Goal: Transaction & Acquisition: Purchase product/service

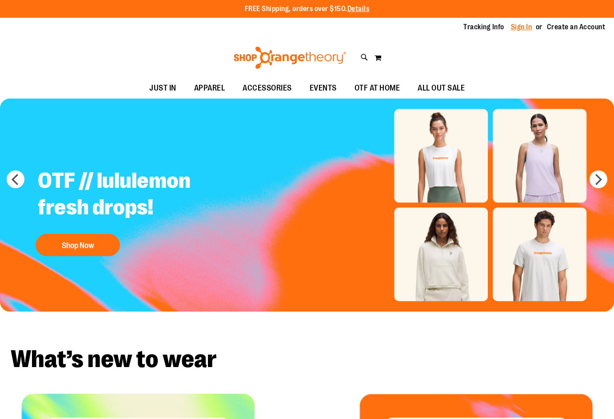
click at [516, 27] on link "Sign In" at bounding box center [521, 27] width 21 height 10
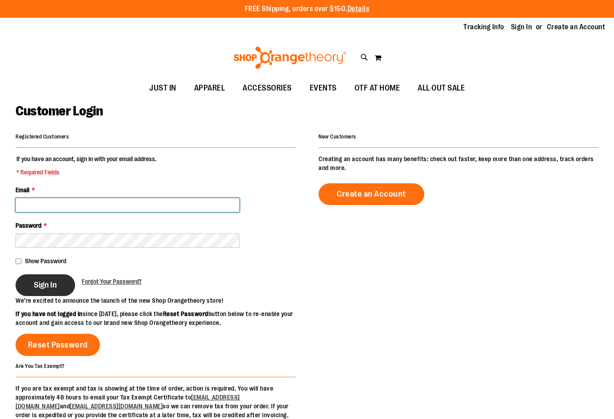
type input "**********"
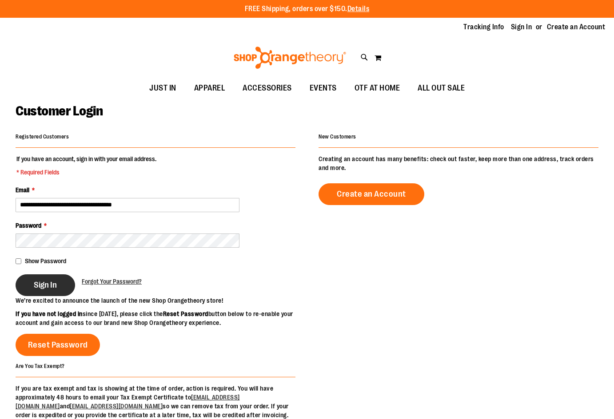
type input "**********"
click at [52, 286] on span "Sign In" at bounding box center [45, 285] width 23 height 10
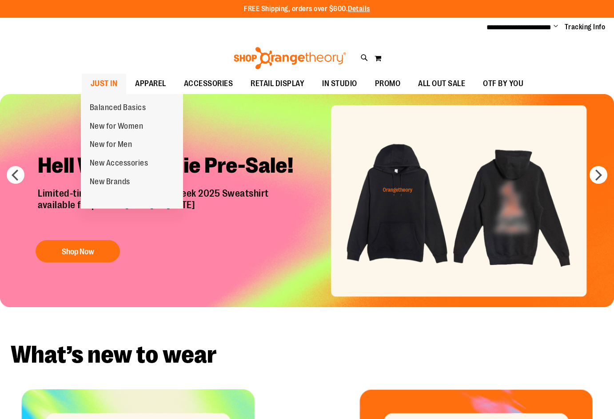
type input "**********"
click at [91, 78] on span "JUST IN" at bounding box center [104, 84] width 27 height 20
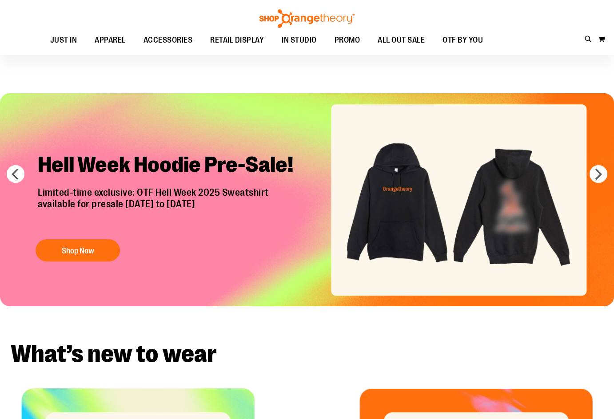
scroll to position [29, 0]
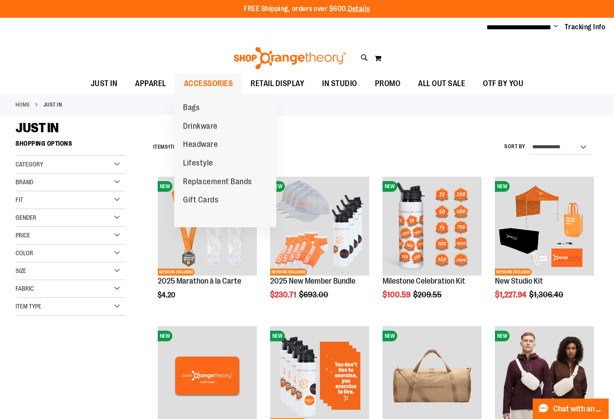
type input "**********"
click at [211, 86] on span "ACCESSORIES" at bounding box center [208, 84] width 49 height 20
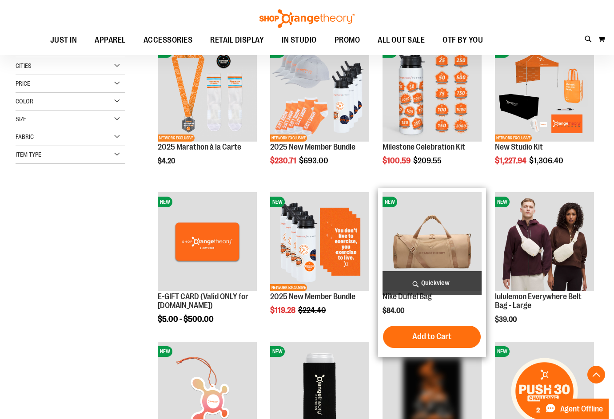
scroll to position [400, 0]
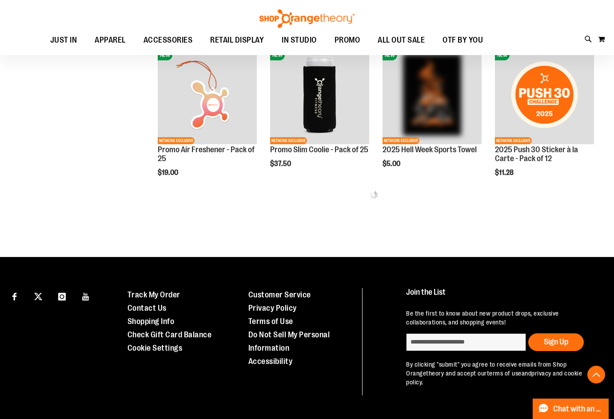
scroll to position [444, 0]
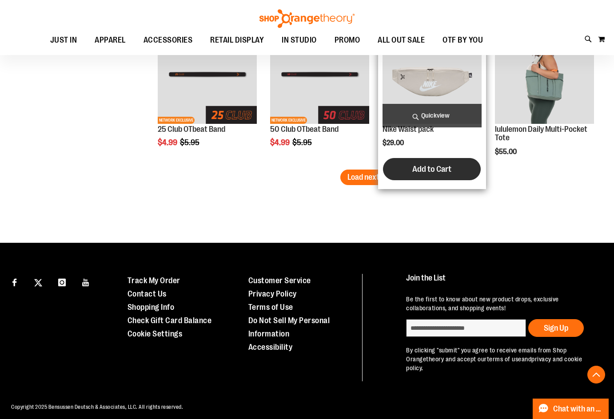
scroll to position [1355, 0]
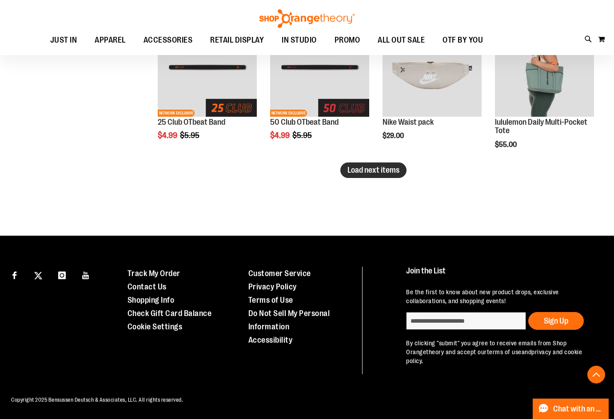
type input "**********"
click at [388, 171] on span "Load next items" at bounding box center [373, 170] width 52 height 9
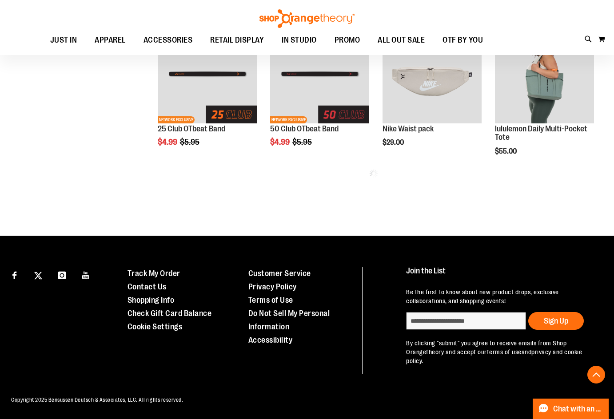
scroll to position [1348, 0]
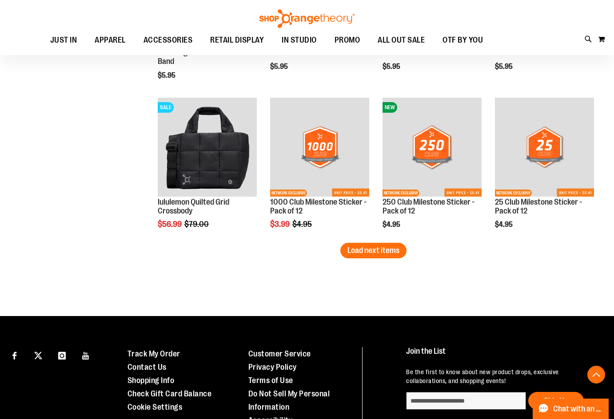
scroll to position [1748, 0]
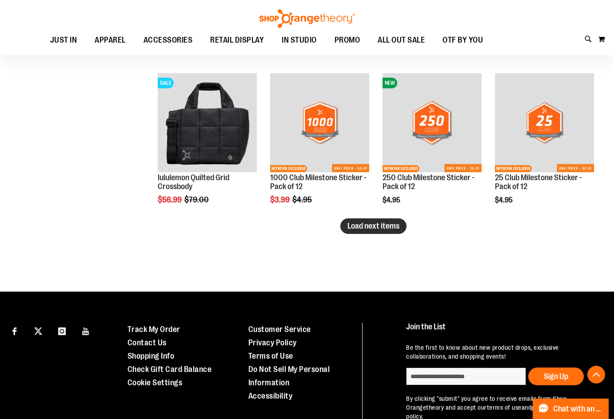
click at [399, 230] on span "Load next items" at bounding box center [373, 226] width 52 height 9
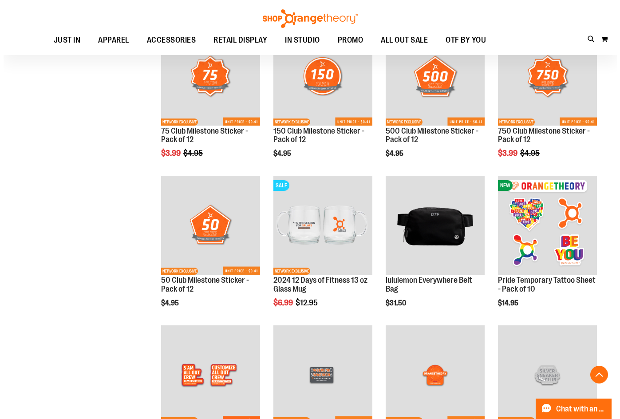
scroll to position [1942, 0]
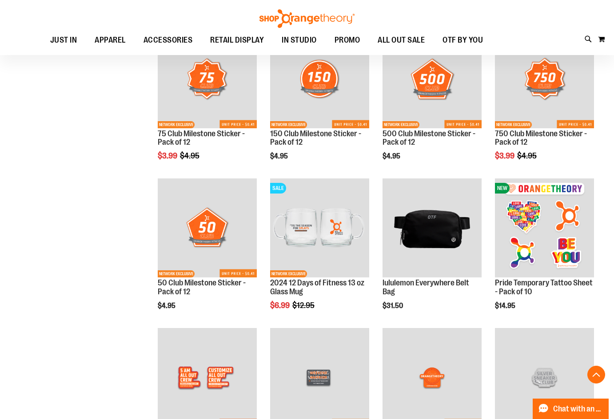
click at [582, 40] on div "Toggle Nav Search Popular Suggestions Advanced Search" at bounding box center [307, 27] width 614 height 55
click at [585, 38] on icon at bounding box center [589, 39] width 8 height 10
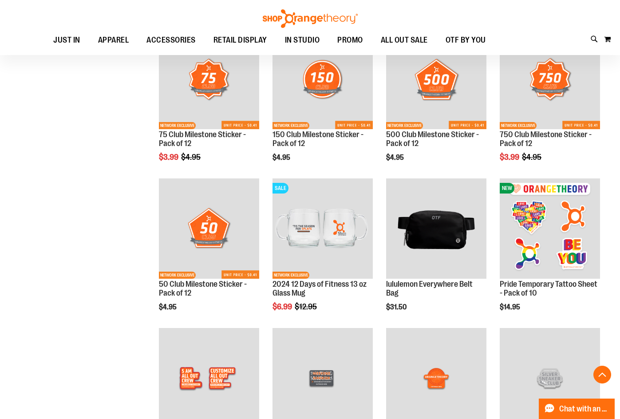
type input "*****"
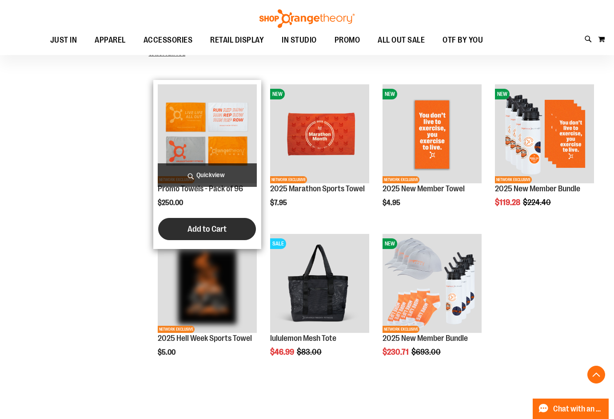
scroll to position [266, 0]
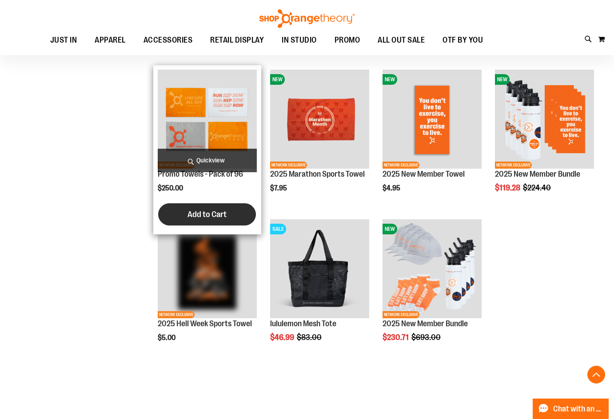
type input "**********"
click at [229, 215] on button "Add to Cart" at bounding box center [207, 214] width 98 height 22
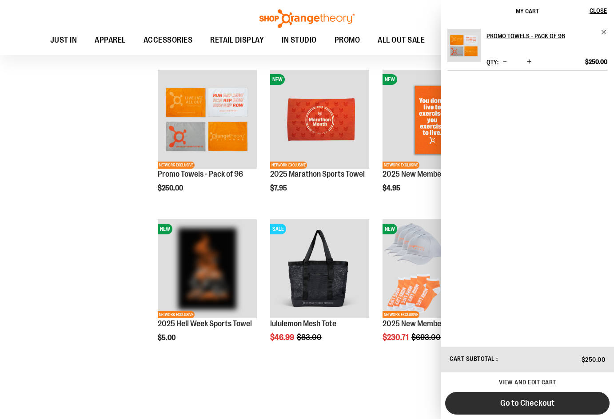
click at [555, 406] on button "Go to Checkout" at bounding box center [527, 403] width 164 height 23
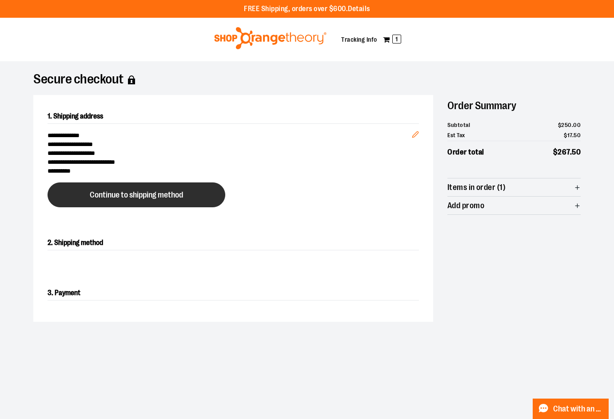
click at [120, 198] on span "Continue to shipping method" at bounding box center [136, 195] width 93 height 8
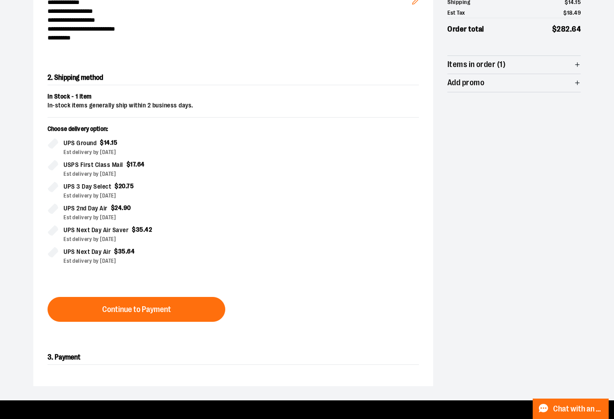
scroll to position [151, 0]
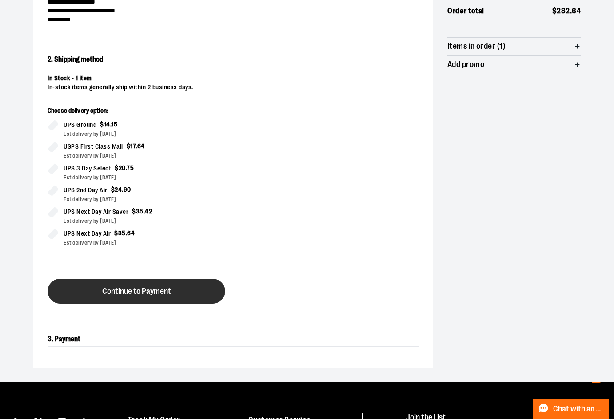
click at [195, 288] on button "Continue to Payment" at bounding box center [137, 291] width 178 height 25
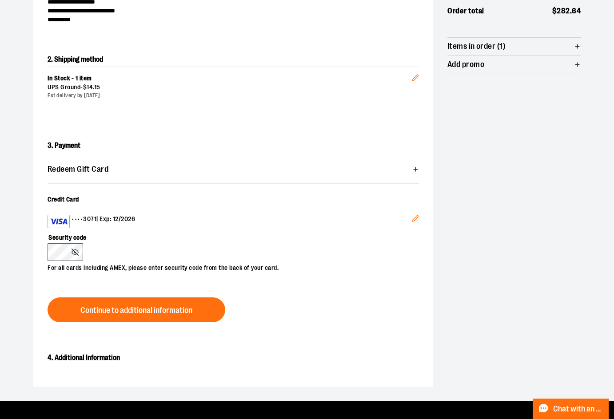
click at [408, 217] on button "Edit" at bounding box center [415, 220] width 21 height 24
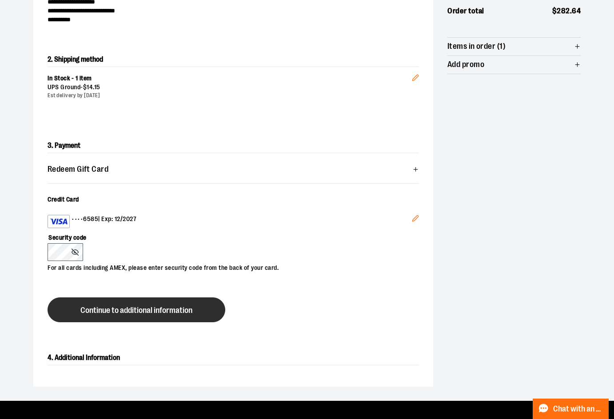
click at [124, 308] on span "Continue to additional information" at bounding box center [136, 310] width 112 height 8
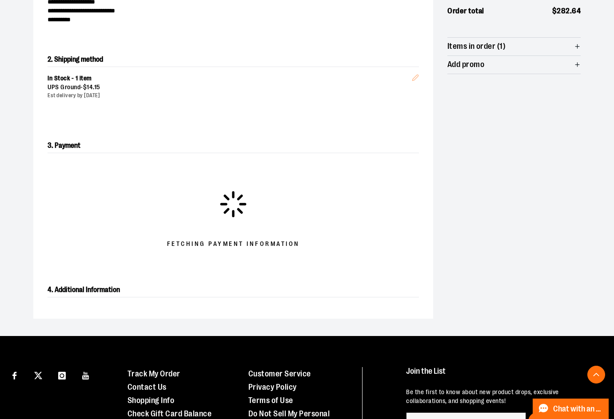
scroll to position [240, 0]
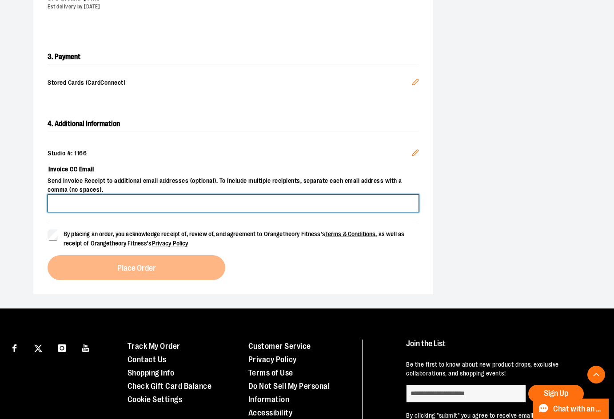
click at [122, 199] on input "Invoice CC Email" at bounding box center [233, 204] width 371 height 18
type input "**********"
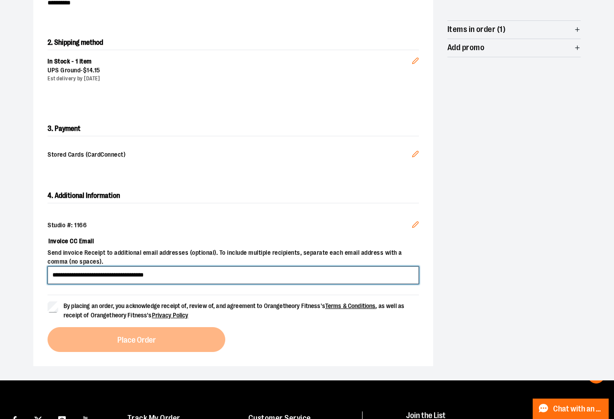
scroll to position [151, 0]
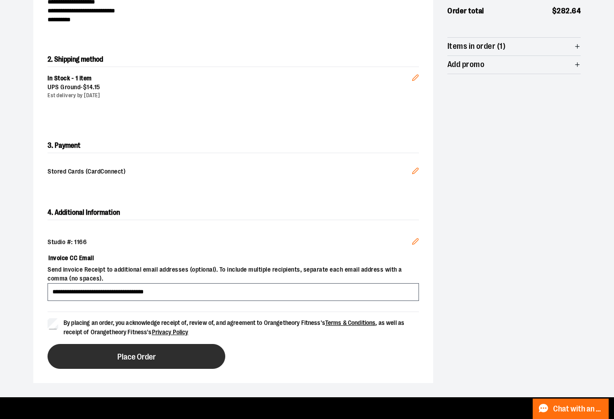
click at [119, 354] on span "Place Order" at bounding box center [136, 357] width 39 height 8
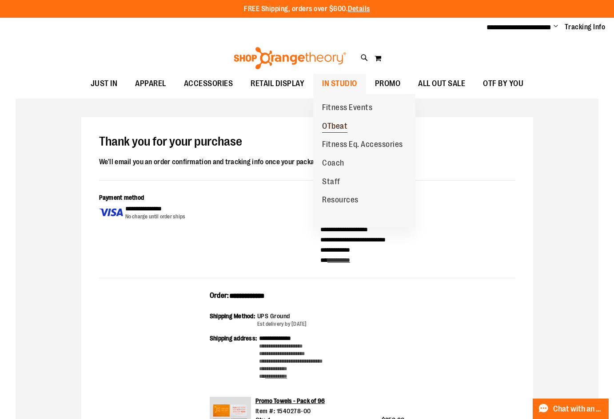
type input "**********"
click at [341, 124] on span "OTbeat" at bounding box center [334, 127] width 25 height 11
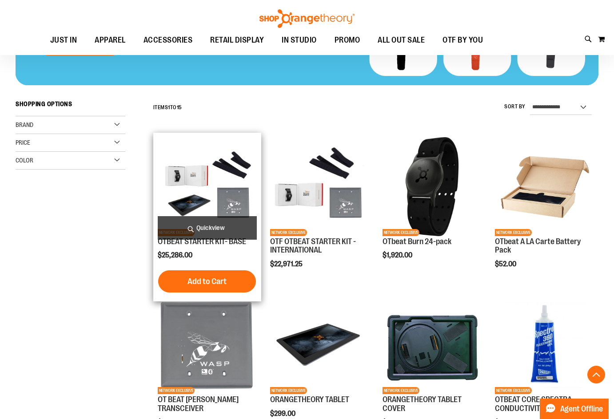
scroll to position [222, 0]
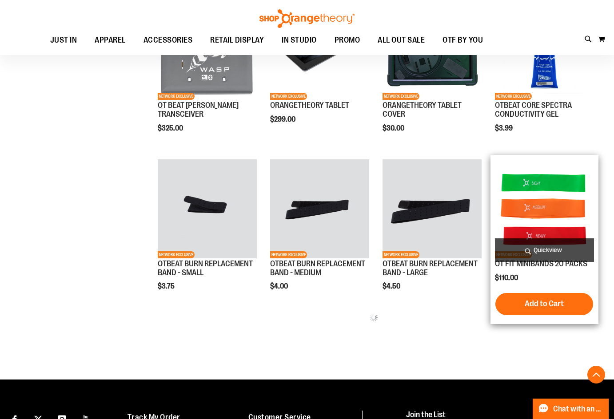
scroll to position [488, 0]
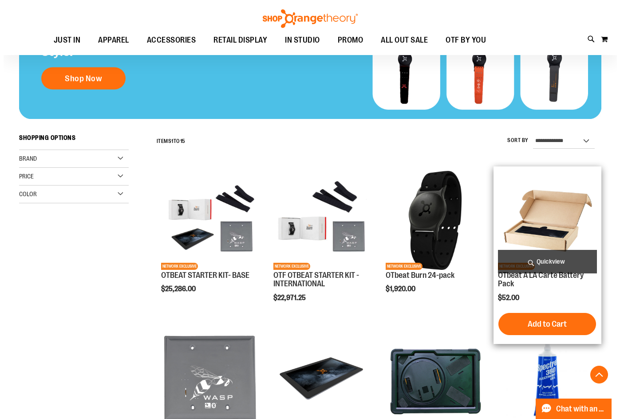
scroll to position [188, 0]
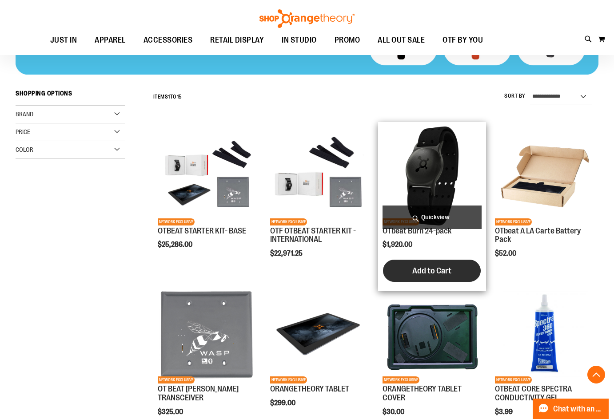
type input "**********"
click at [443, 274] on span "Add to Cart" at bounding box center [431, 271] width 39 height 10
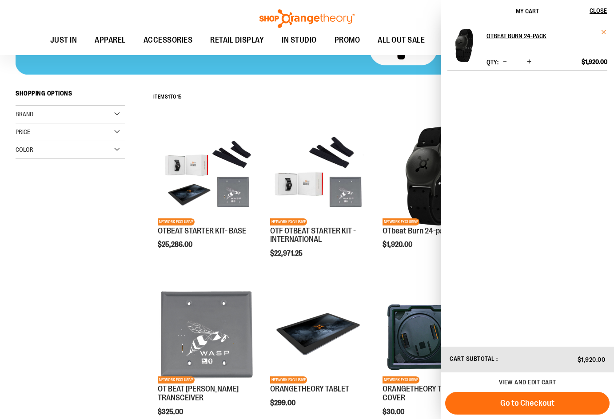
click at [605, 30] on span "Remove item" at bounding box center [603, 32] width 7 height 7
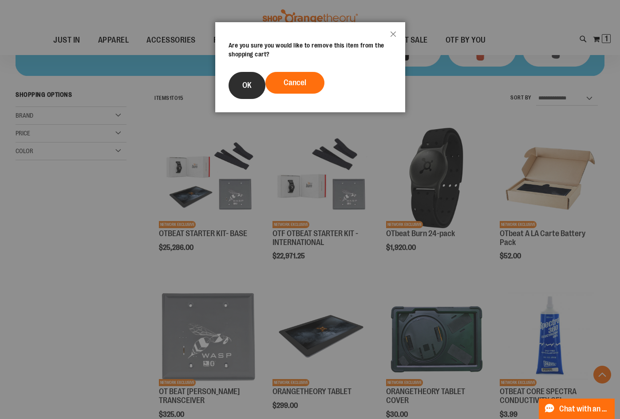
click at [256, 84] on button "OK" at bounding box center [247, 85] width 37 height 27
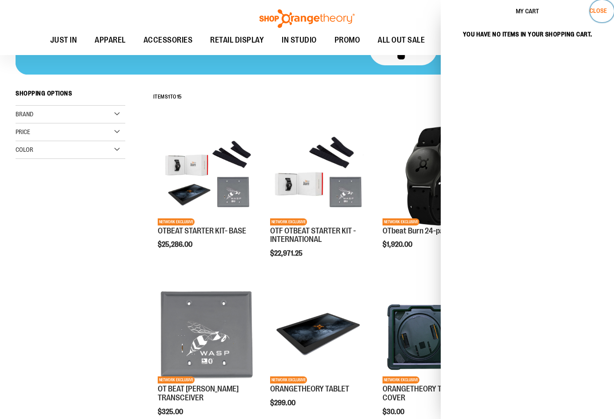
click at [590, 13] on span "Close" at bounding box center [597, 10] width 17 height 7
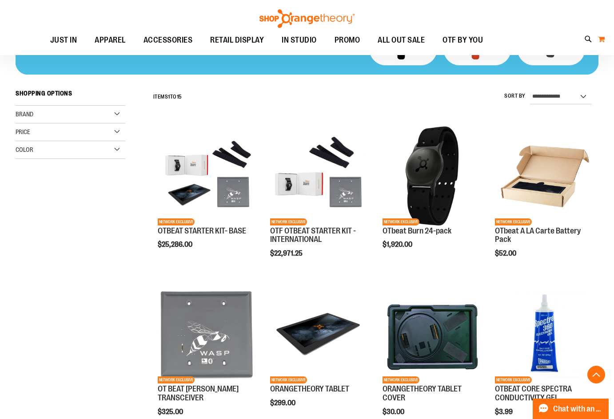
click at [603, 40] on button "My Cart 0" at bounding box center [601, 39] width 8 height 14
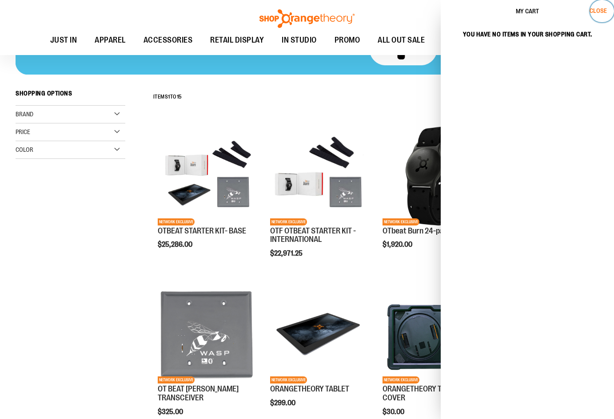
click at [595, 15] on button "Close" at bounding box center [602, 11] width 24 height 22
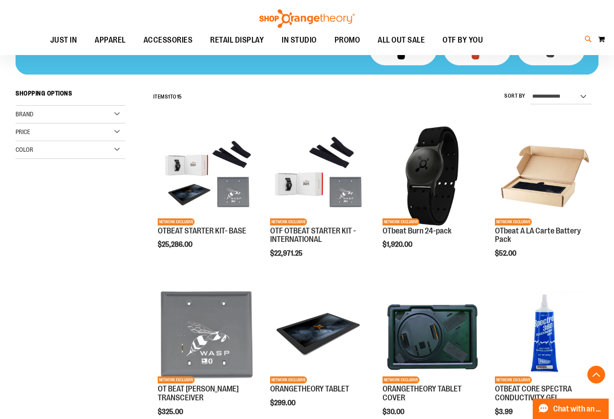
click at [588, 39] on icon at bounding box center [589, 39] width 8 height 10
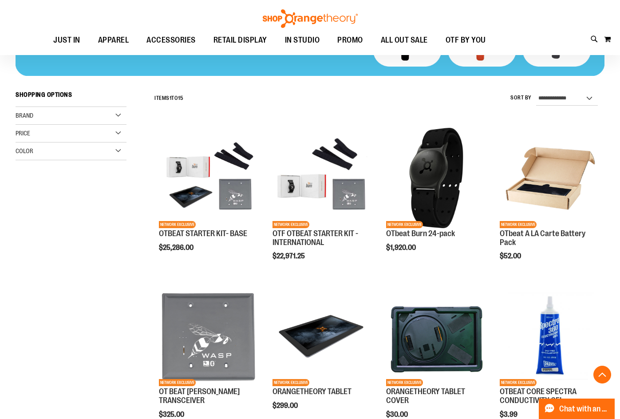
click at [610, 16] on link at bounding box center [610, 13] width 14 height 19
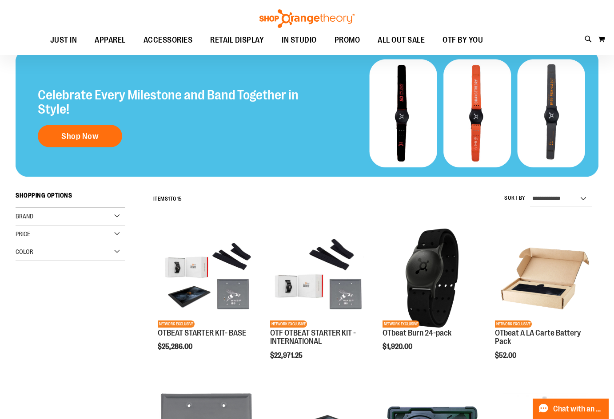
scroll to position [89, 0]
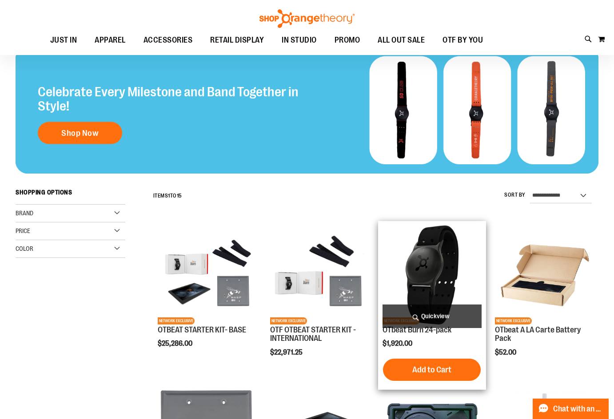
click at [425, 286] on img "product" at bounding box center [431, 275] width 99 height 99
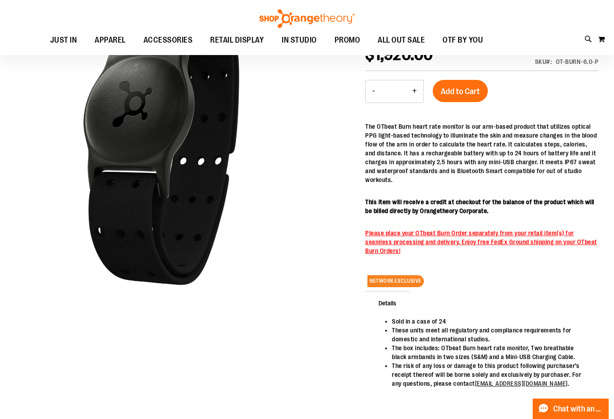
scroll to position [133, 0]
